Goal: Communication & Community: Answer question/provide support

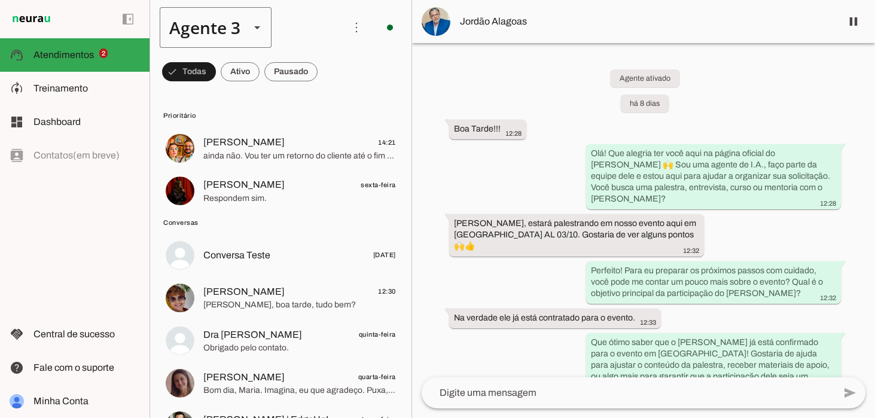
scroll to position [140, 0]
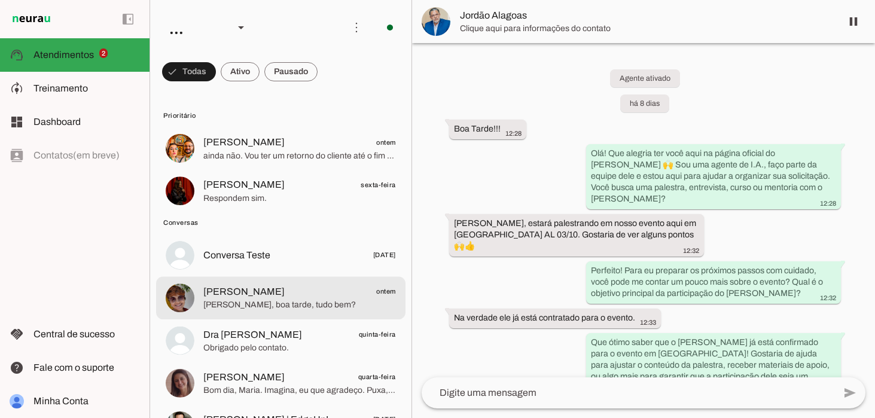
scroll to position [142, 0]
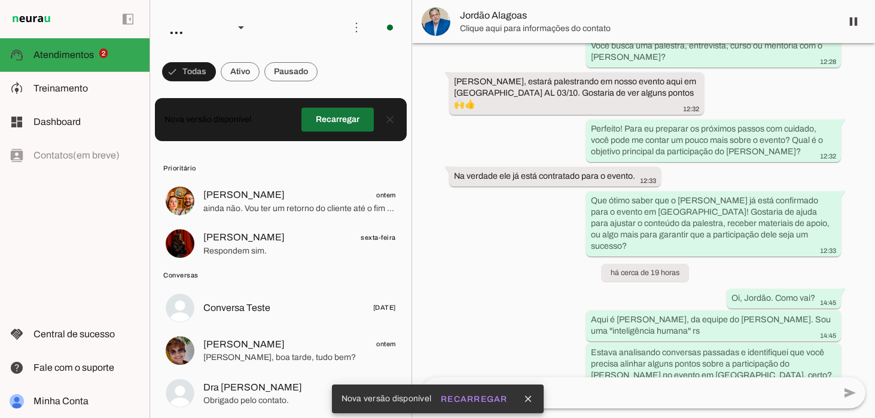
click at [364, 121] on span at bounding box center [337, 119] width 72 height 29
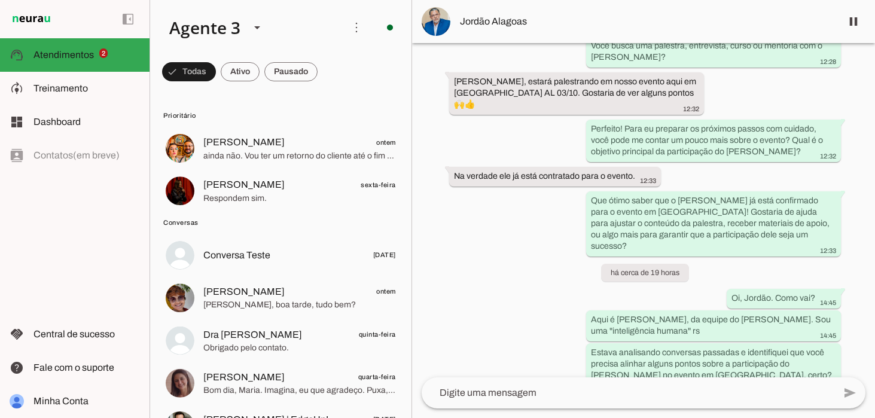
scroll to position [140, 0]
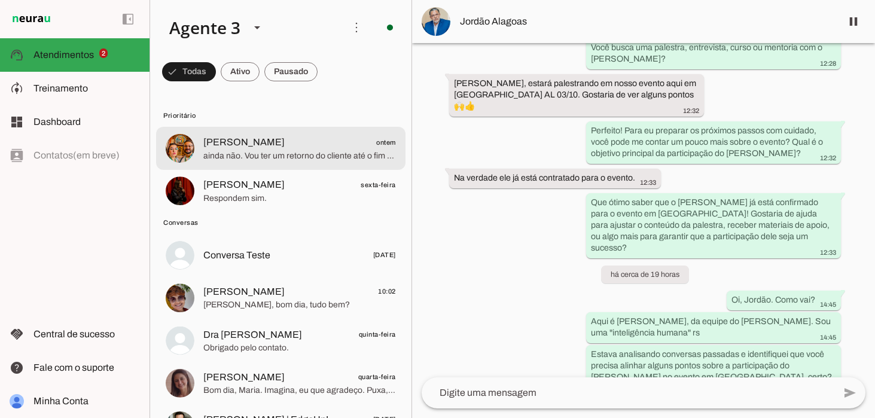
click at [287, 151] on span "ainda não. Vou ter um retorno do cliente até o fim do mês" at bounding box center [299, 156] width 193 height 12
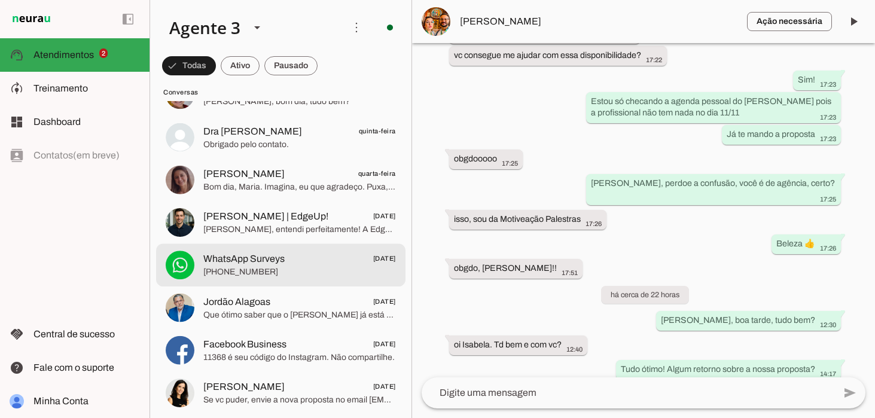
scroll to position [225, 0]
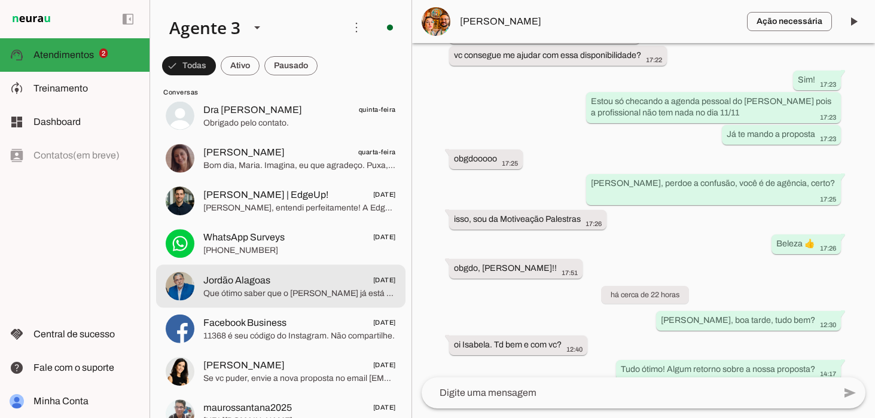
click at [264, 288] on span "Que ótimo saber que o [PERSON_NAME] já está confirmado para o evento em [GEOGRA…" at bounding box center [299, 294] width 193 height 12
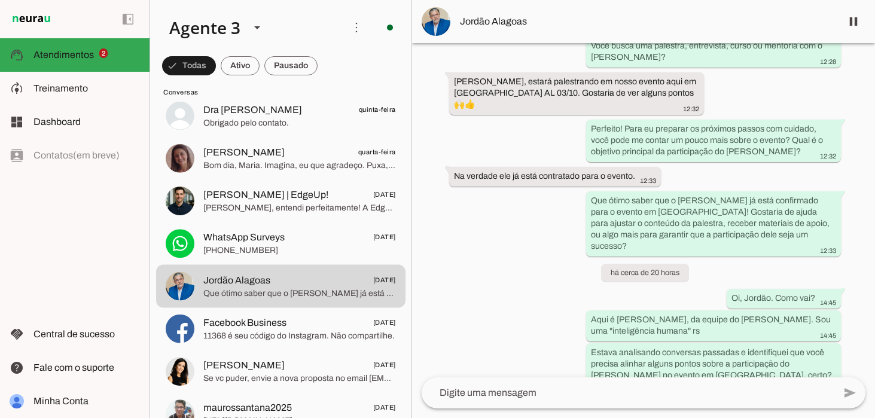
scroll to position [140, 0]
